Goal: Navigation & Orientation: Find specific page/section

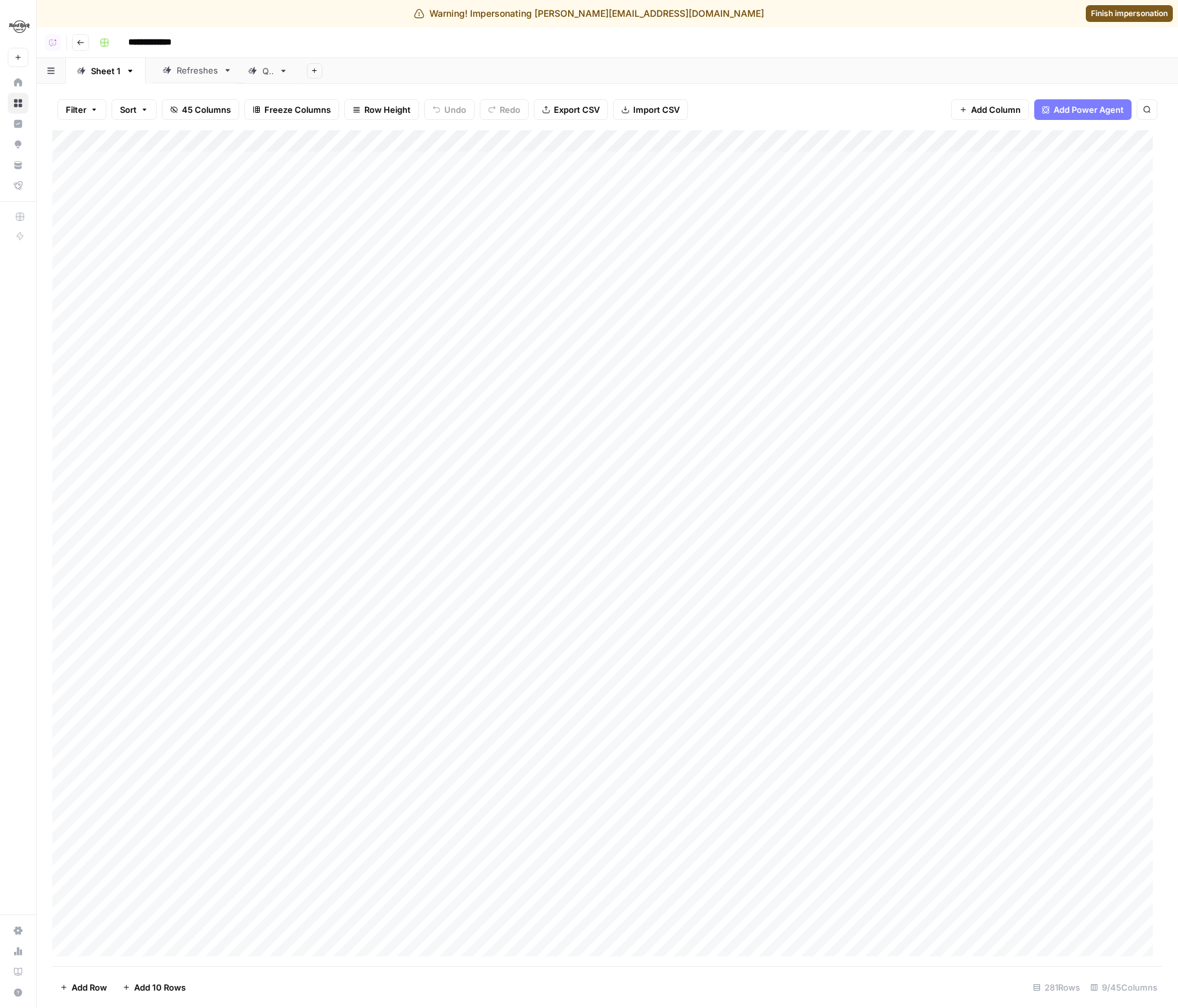
drag, startPoint x: 175, startPoint y: 76, endPoint x: 168, endPoint y: 76, distance: 7.0
click at [168, 76] on div "Sheet 1 Refreshes QA Add Sheet" at bounding box center [607, 71] width 1141 height 26
drag, startPoint x: 250, startPoint y: 76, endPoint x: 201, endPoint y: 74, distance: 49.0
click at [201, 74] on div "Sheet 1 Refreshes QA Add Sheet" at bounding box center [607, 71] width 1141 height 26
click at [223, 71] on icon at bounding box center [222, 71] width 9 height 9
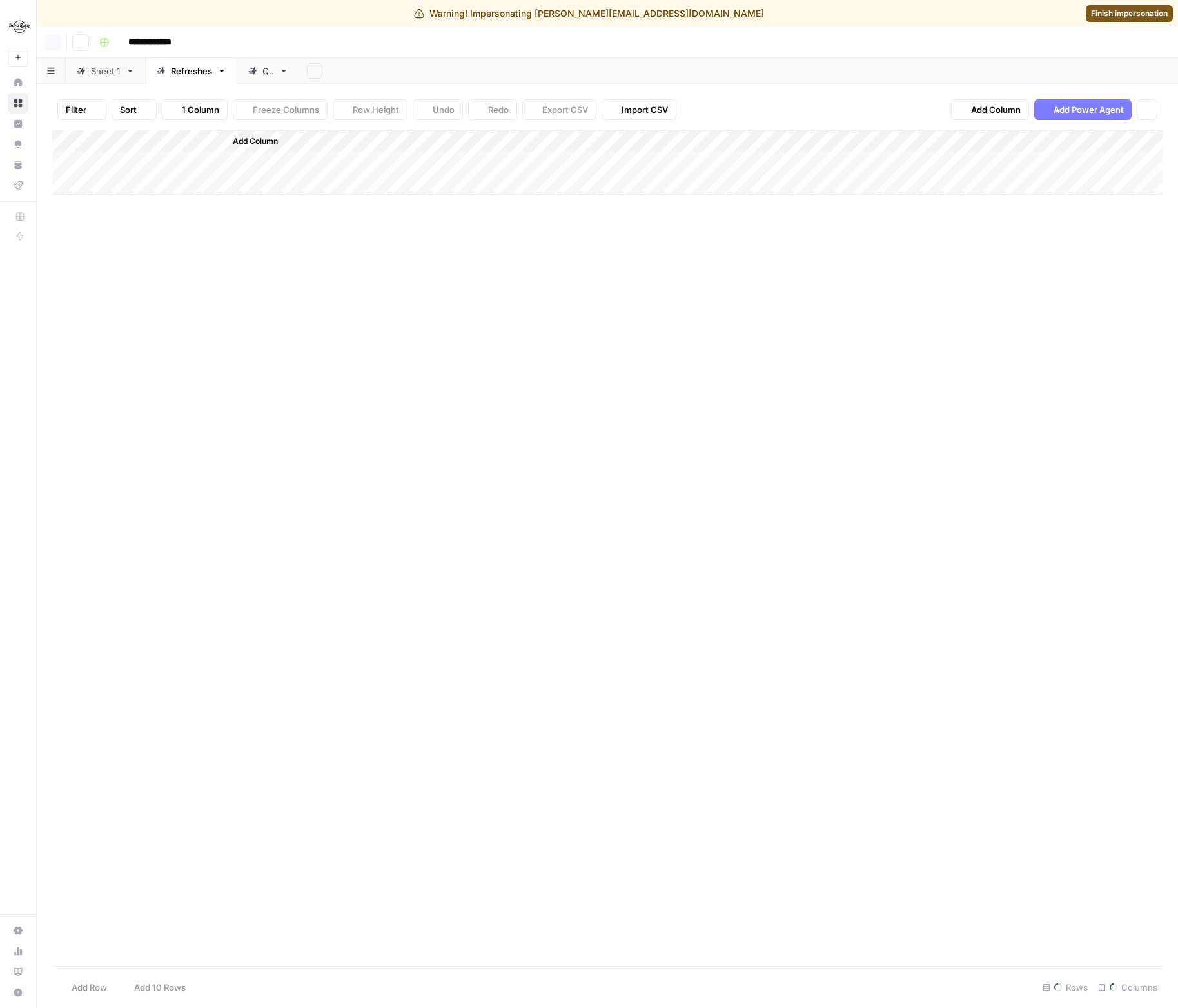
click at [223, 71] on icon "button" at bounding box center [222, 71] width 9 height 9
click at [119, 78] on link "Sheet 1" at bounding box center [106, 71] width 80 height 26
click at [161, 45] on input "**********" at bounding box center [159, 43] width 72 height 21
click at [239, 41] on div "**********" at bounding box center [630, 43] width 1071 height 21
click at [102, 42] on icon "button" at bounding box center [105, 43] width 8 height 8
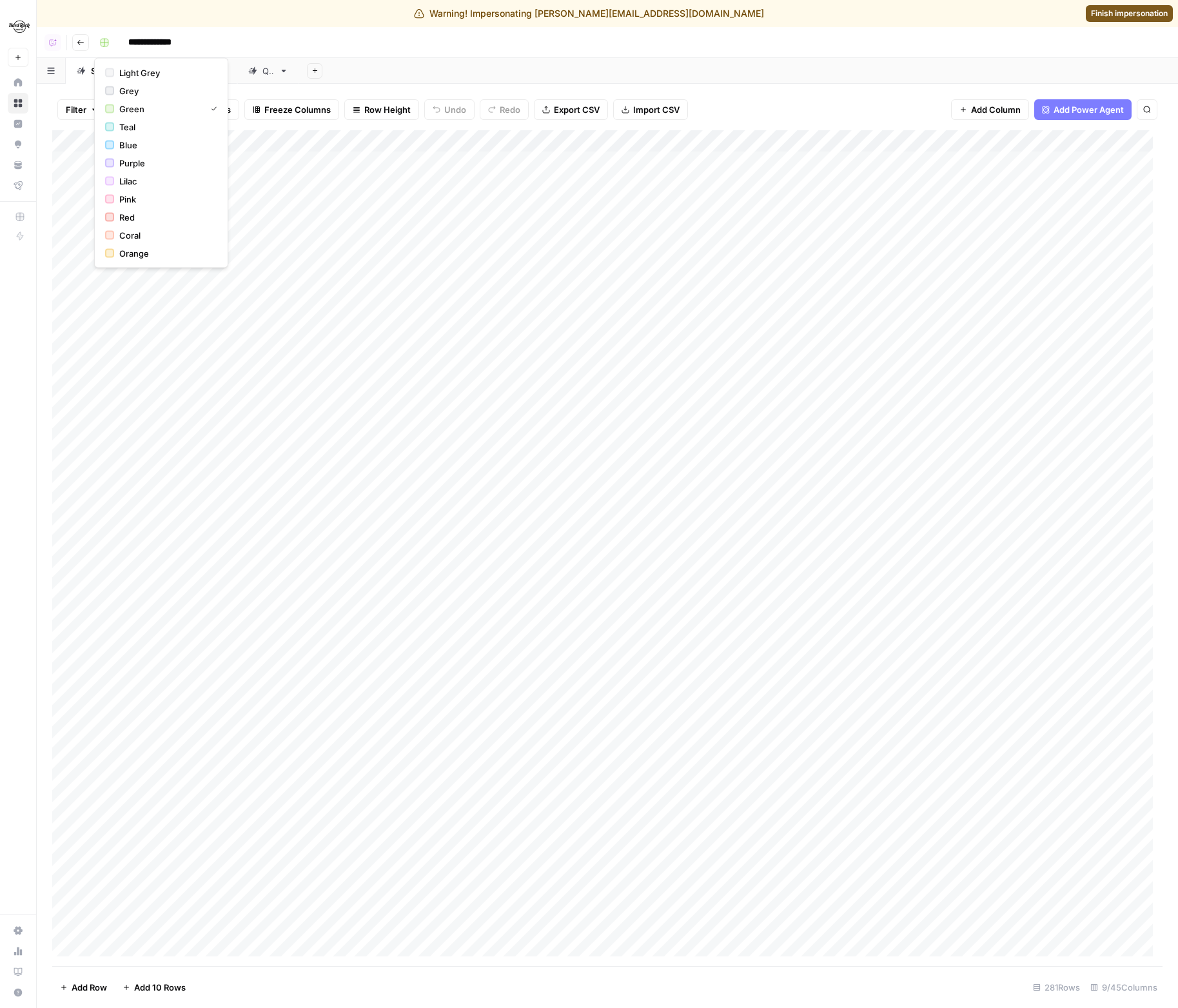
click at [83, 46] on button "Go back" at bounding box center [81, 43] width 17 height 17
